Goal: Information Seeking & Learning: Learn about a topic

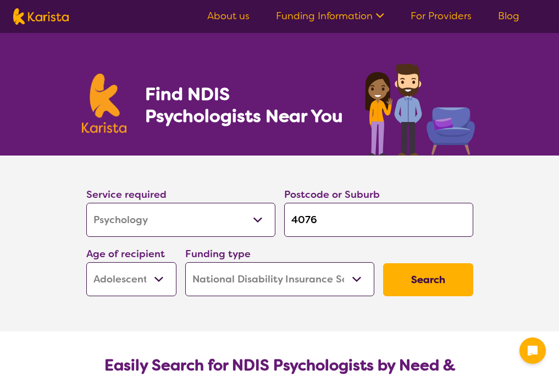
select select "Psychology"
select select "AS"
select select "NDIS"
select select "Psychology"
select select "AS"
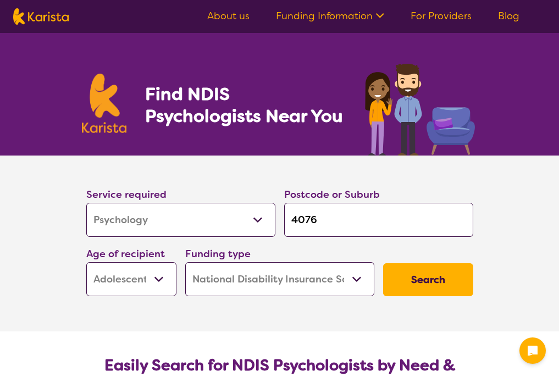
select select "NDIS"
click at [338, 221] on input "4076" at bounding box center [378, 220] width 189 height 34
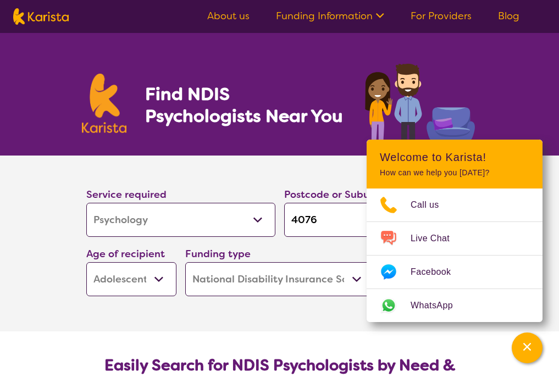
type input "407"
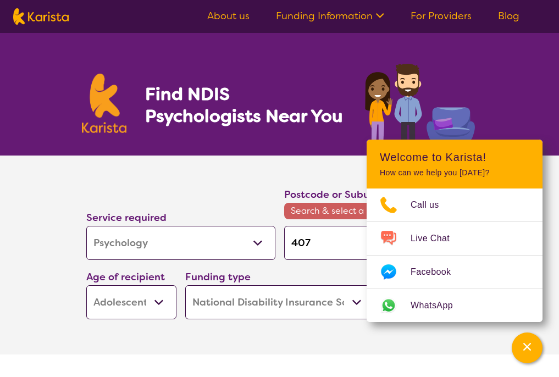
type input "40"
type input "4"
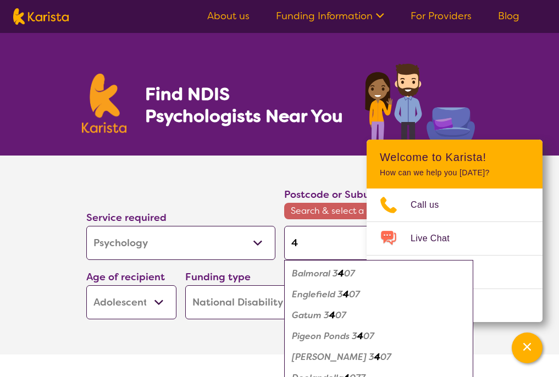
type input "43"
type input "430"
type input "4300"
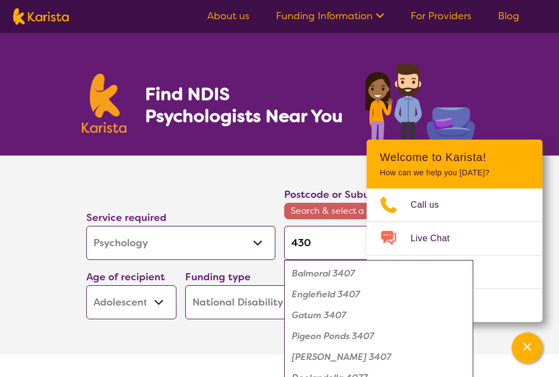
type input "4300"
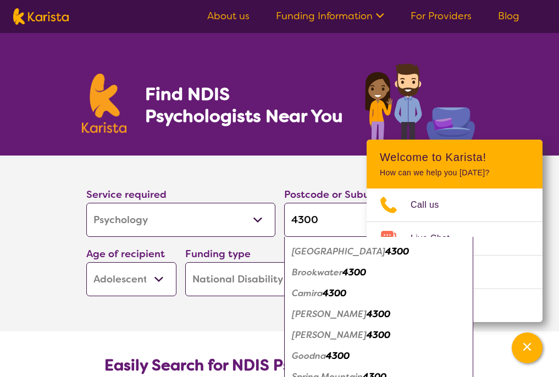
scroll to position [38, 0]
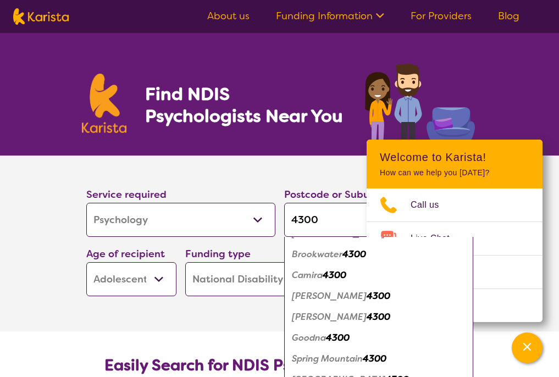
type input "4300"
click at [324, 339] on em "Goodna" at bounding box center [309, 338] width 34 height 12
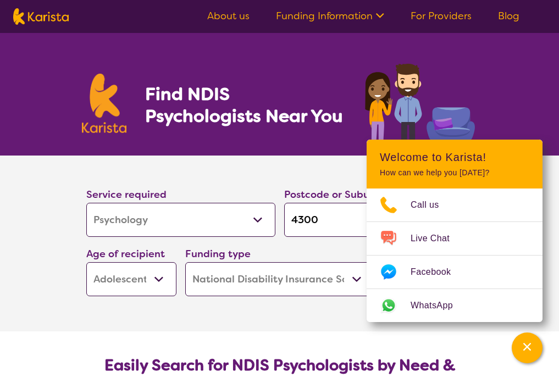
scroll to position [0, 0]
click at [155, 281] on select "Early Childhood - 0 to 9 Child - 10 to 11 Adolescent - 12 to 17 Adult - 18 to 6…" at bounding box center [131, 279] width 90 height 34
select select "AD"
click at [86, 262] on select "Early Childhood - 0 to 9 Child - 10 to 11 Adolescent - 12 to 17 Adult - 18 to 6…" at bounding box center [131, 279] width 90 height 34
select select "AD"
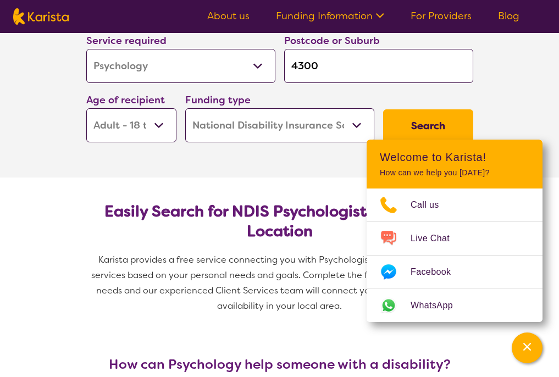
scroll to position [165, 0]
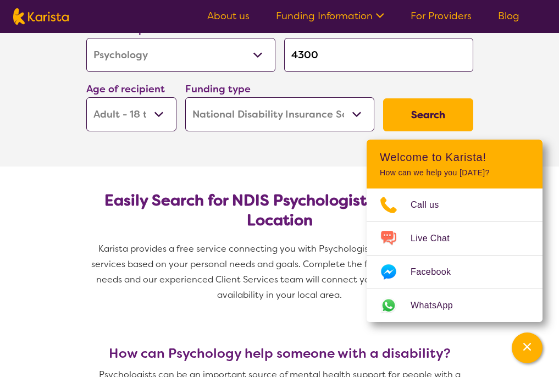
click at [524, 110] on section "Service required Allied Health Assistant Assessment ([MEDICAL_DATA] or [MEDICAL…" at bounding box center [279, 79] width 559 height 176
click at [468, 113] on button "Search" at bounding box center [428, 114] width 90 height 33
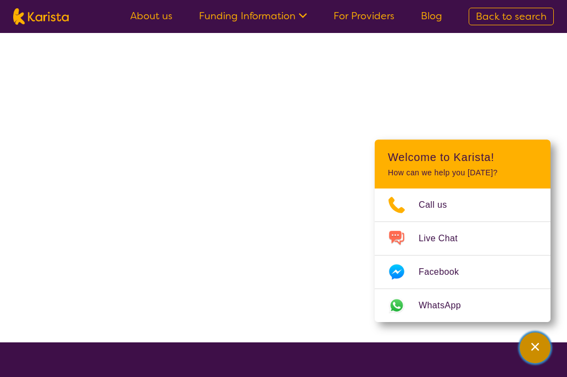
click at [537, 346] on icon "Channel Menu" at bounding box center [535, 347] width 8 height 8
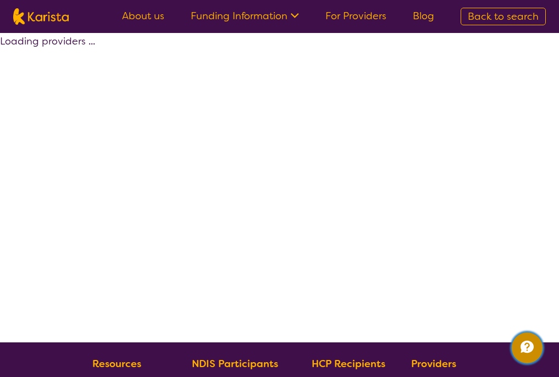
select select "by_score"
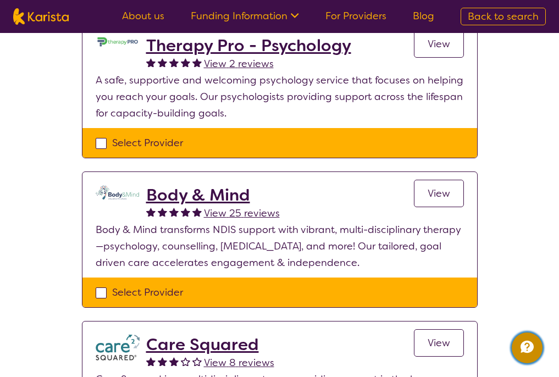
scroll to position [395, 0]
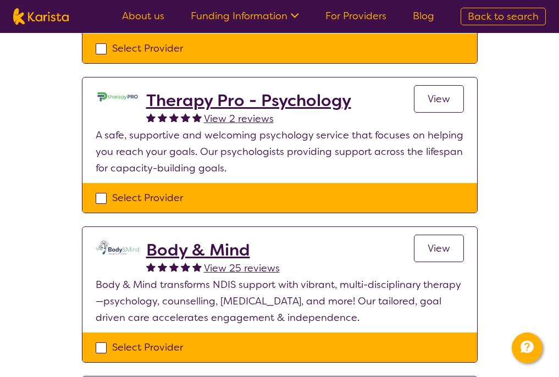
click at [441, 249] on span "View" at bounding box center [438, 248] width 23 height 13
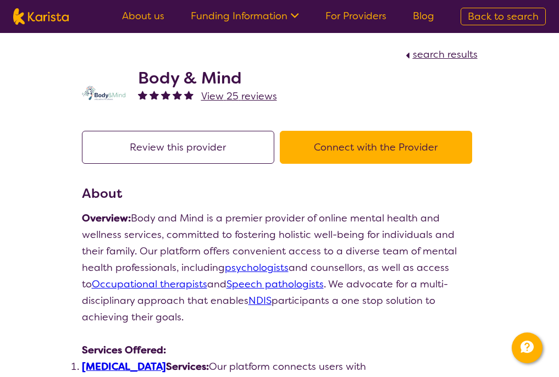
click at [345, 155] on button "Connect with the Provider" at bounding box center [376, 147] width 192 height 33
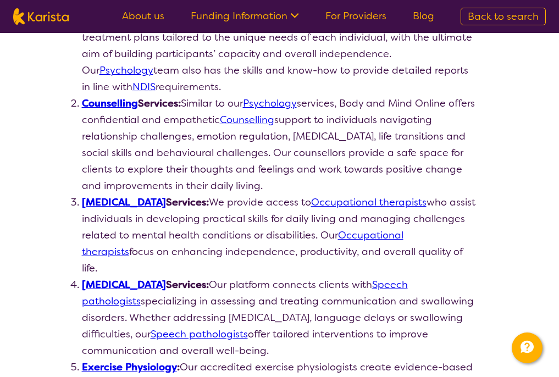
select select "by_score"
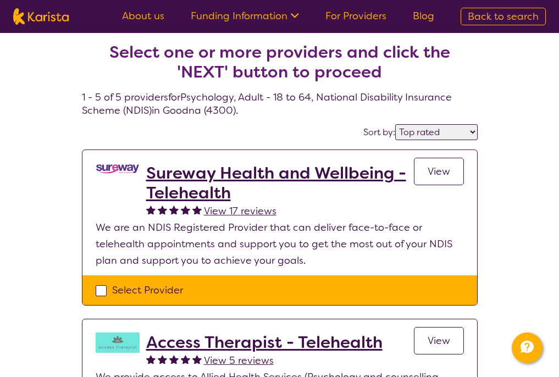
scroll to position [0, 0]
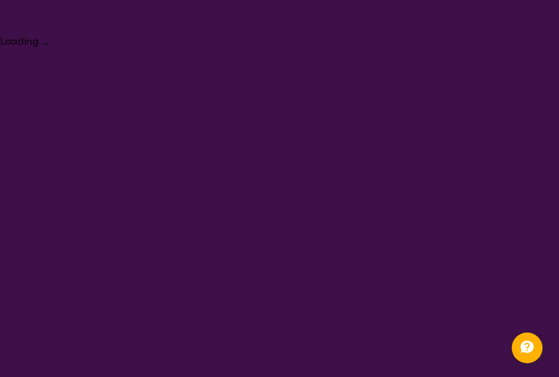
select select "Psychology"
select select "AD"
select select "NDIS"
select select "Psychology"
select select "AD"
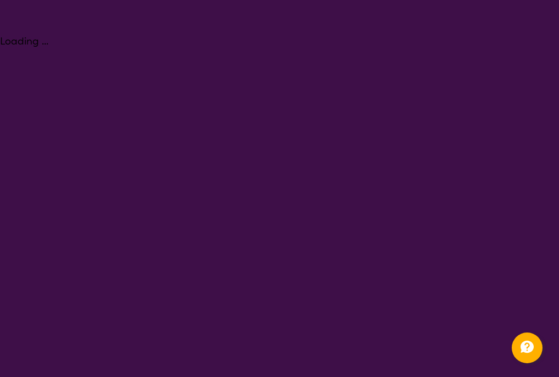
select select "NDIS"
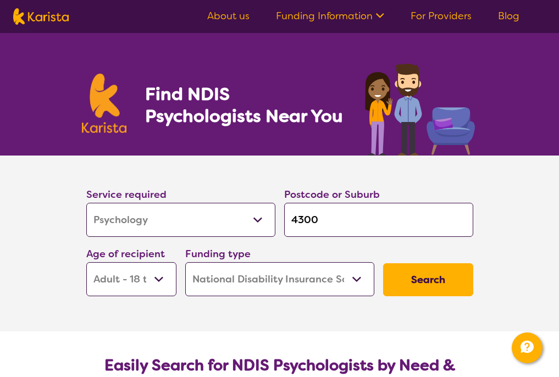
click at [320, 224] on input "4300" at bounding box center [378, 220] width 189 height 34
type input "430"
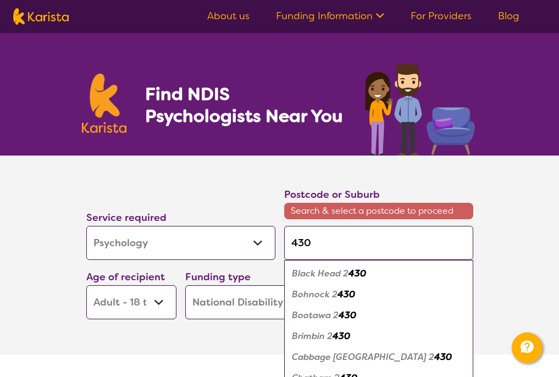
type input "43"
type input "430"
type input "4303"
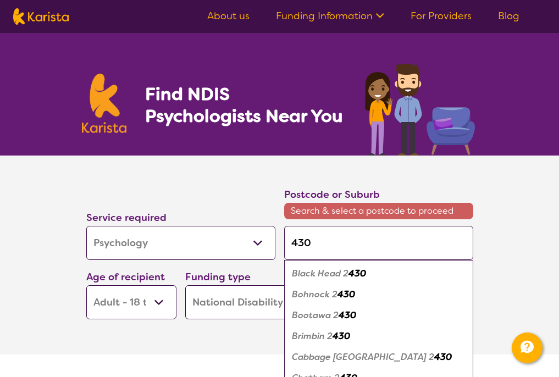
type input "4303"
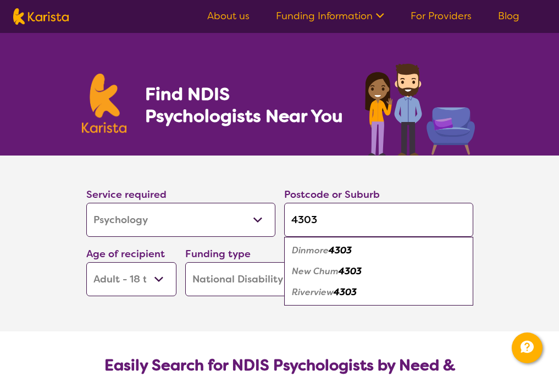
type input "430"
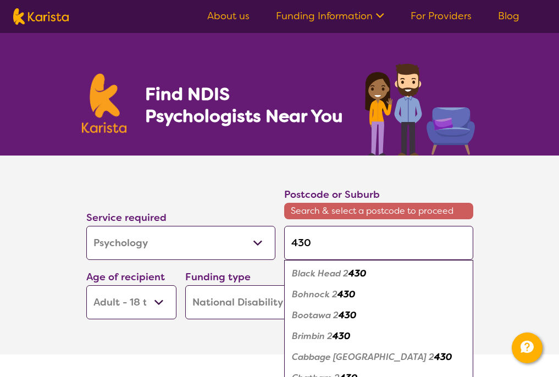
type input "4301"
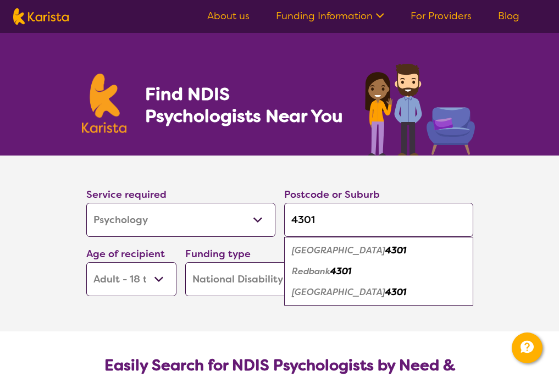
type input "4301"
click at [341, 273] on em "4301" at bounding box center [340, 271] width 21 height 12
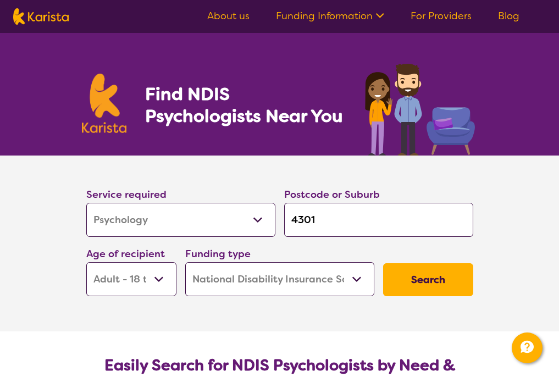
click at [409, 280] on button "Search" at bounding box center [428, 279] width 90 height 33
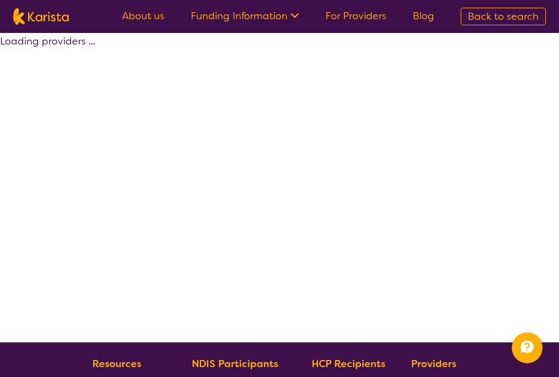
select select "by_score"
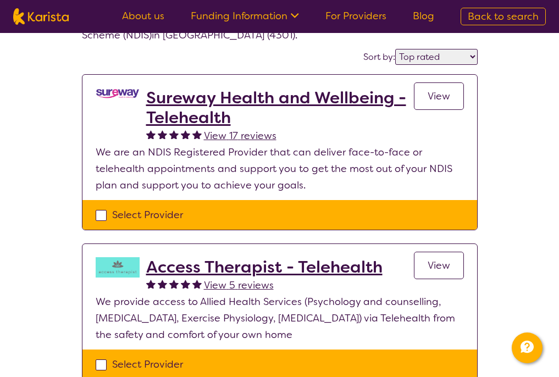
scroll to position [55, 0]
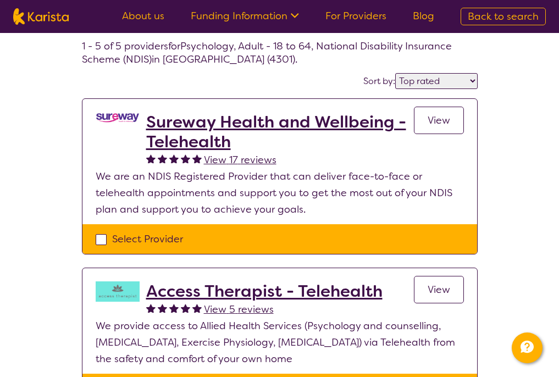
click at [253, 124] on h2 "Sureway Health and Wellbeing - Telehealth" at bounding box center [280, 132] width 268 height 40
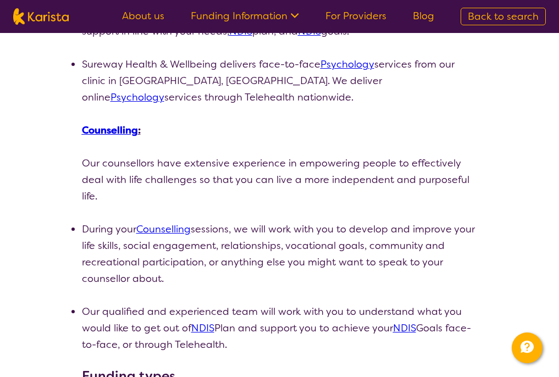
scroll to position [275, 0]
